Goal: Information Seeking & Learning: Learn about a topic

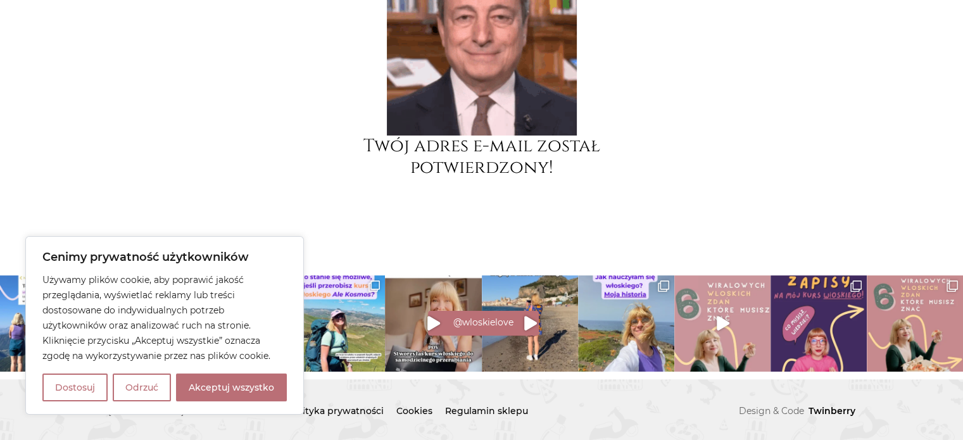
scroll to position [290, 0]
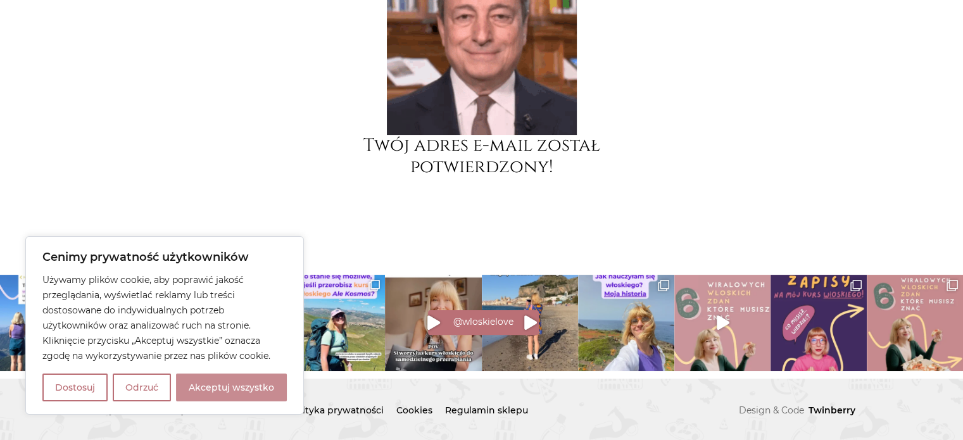
click at [220, 394] on button "Akceptuj wszystko" at bounding box center [231, 387] width 111 height 28
checkbox input "true"
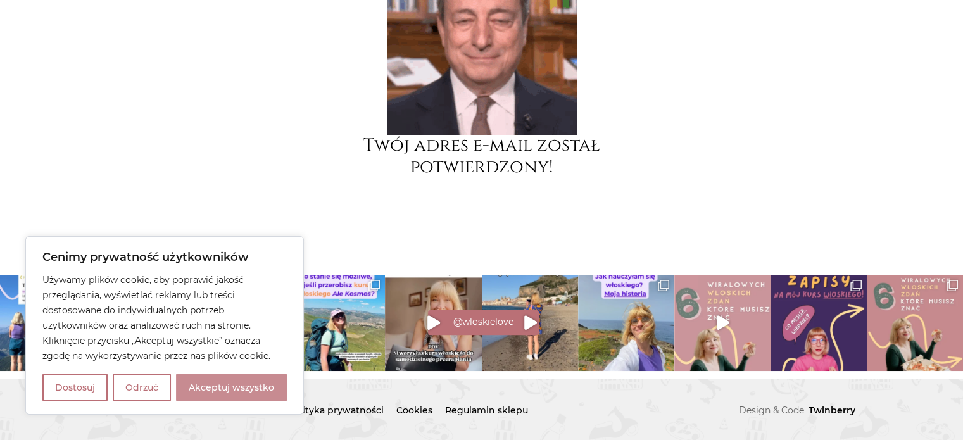
checkbox input "true"
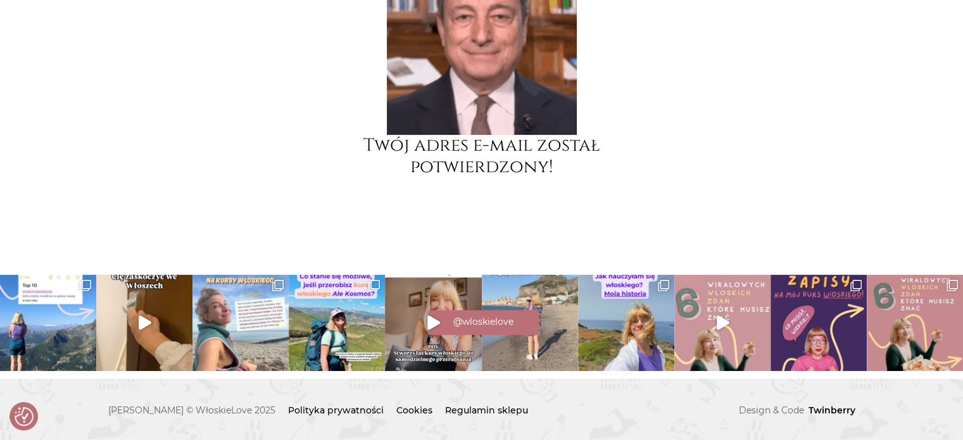
scroll to position [0, 0]
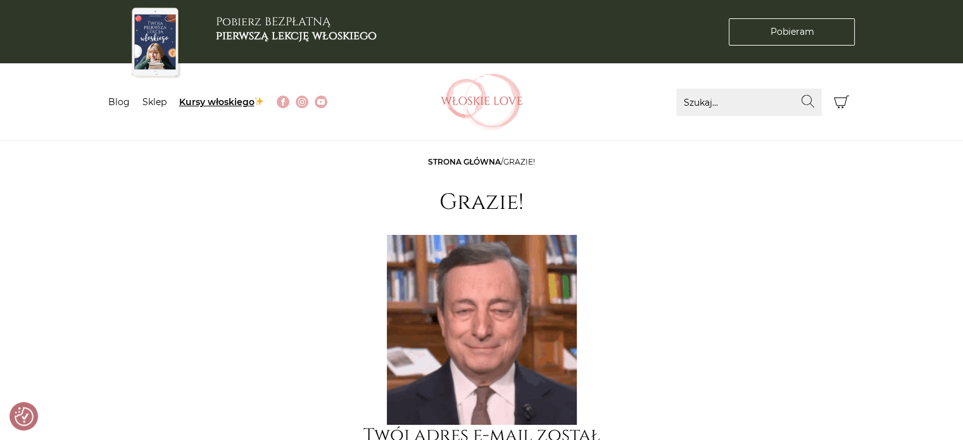
click at [200, 99] on link "Kursy włoskiego" at bounding box center [221, 101] width 85 height 11
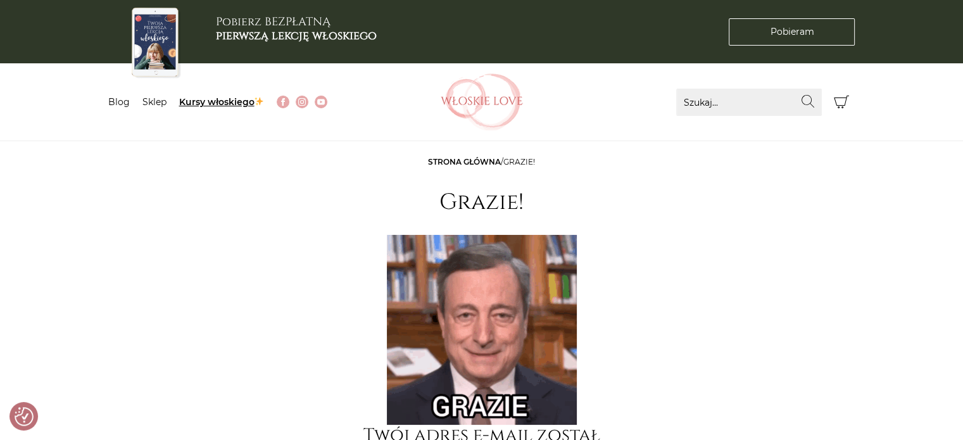
click at [223, 99] on link "Kursy włoskiego" at bounding box center [221, 101] width 85 height 11
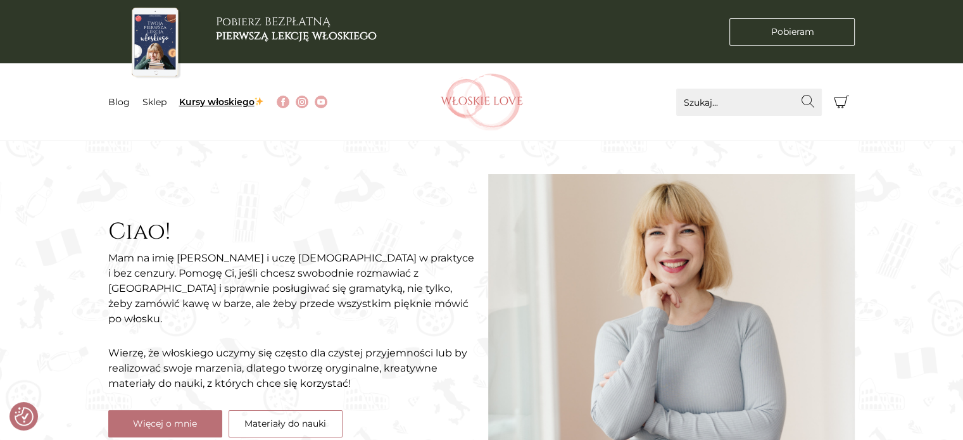
click at [201, 96] on link "Kursy włoskiego" at bounding box center [221, 101] width 85 height 11
click at [208, 97] on link "Kursy włoskiego" at bounding box center [221, 101] width 85 height 11
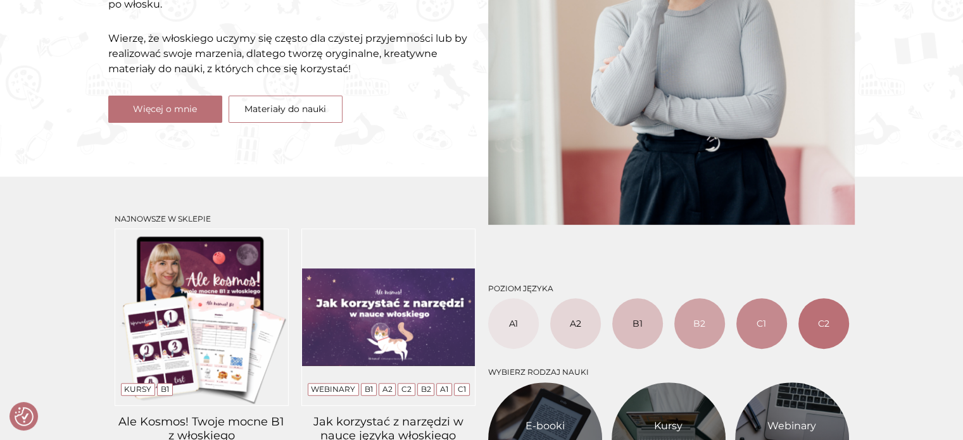
scroll to position [316, 0]
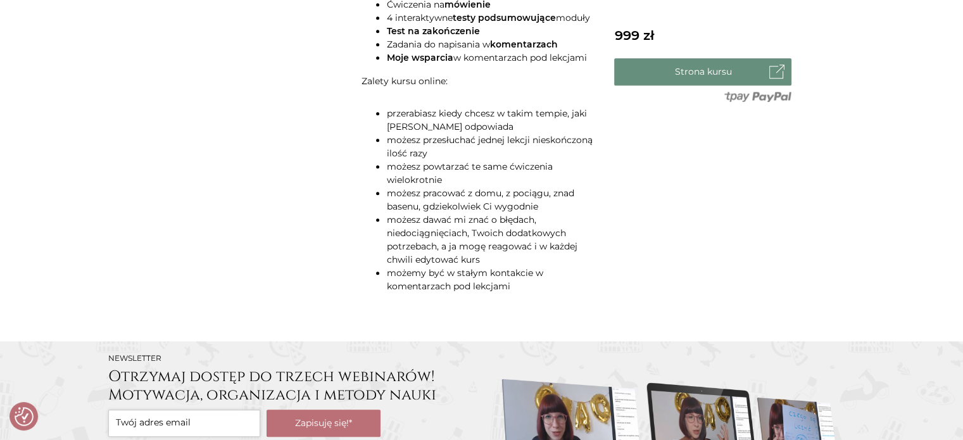
scroll to position [907, 0]
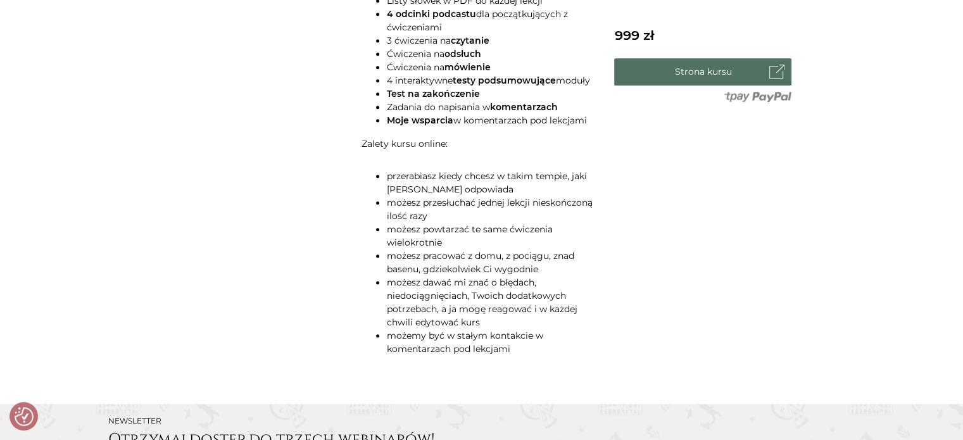
click at [688, 61] on link "Strona kursu" at bounding box center [702, 71] width 177 height 27
